Goal: Navigation & Orientation: Find specific page/section

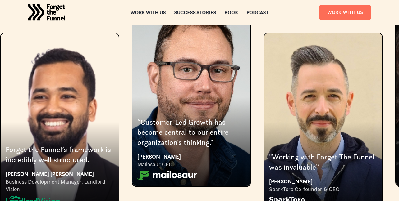
scroll to position [1188, 0]
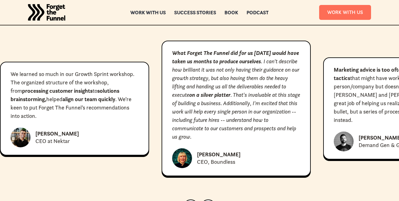
scroll to position [2692, 0]
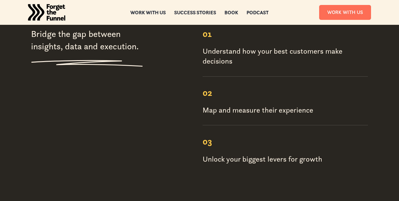
scroll to position [742, 0]
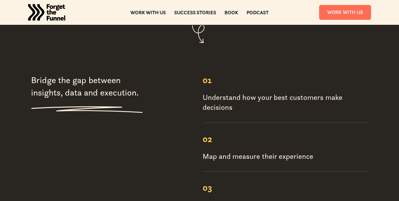
click at [201, 15] on div "ABOUT ABOUT Work with us Work with us Success Stories Success Stories Book Book…" at bounding box center [199, 12] width 399 height 25
click at [201, 13] on div "Success Stories" at bounding box center [195, 12] width 42 height 4
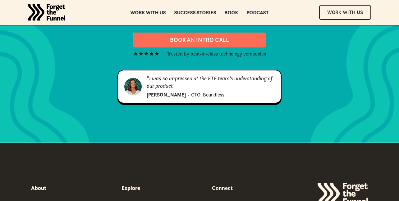
scroll to position [968, 0]
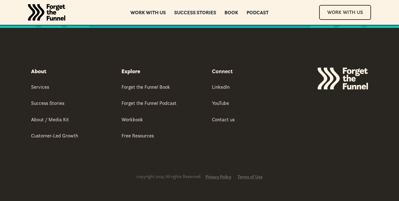
click at [49, 16] on img "home" at bounding box center [46, 12] width 37 height 25
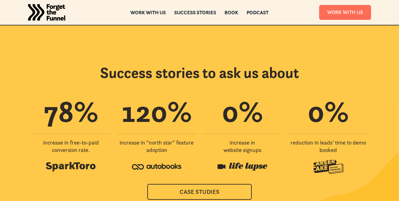
scroll to position [1457, 0]
